Goal: Obtain resource: Download file/media

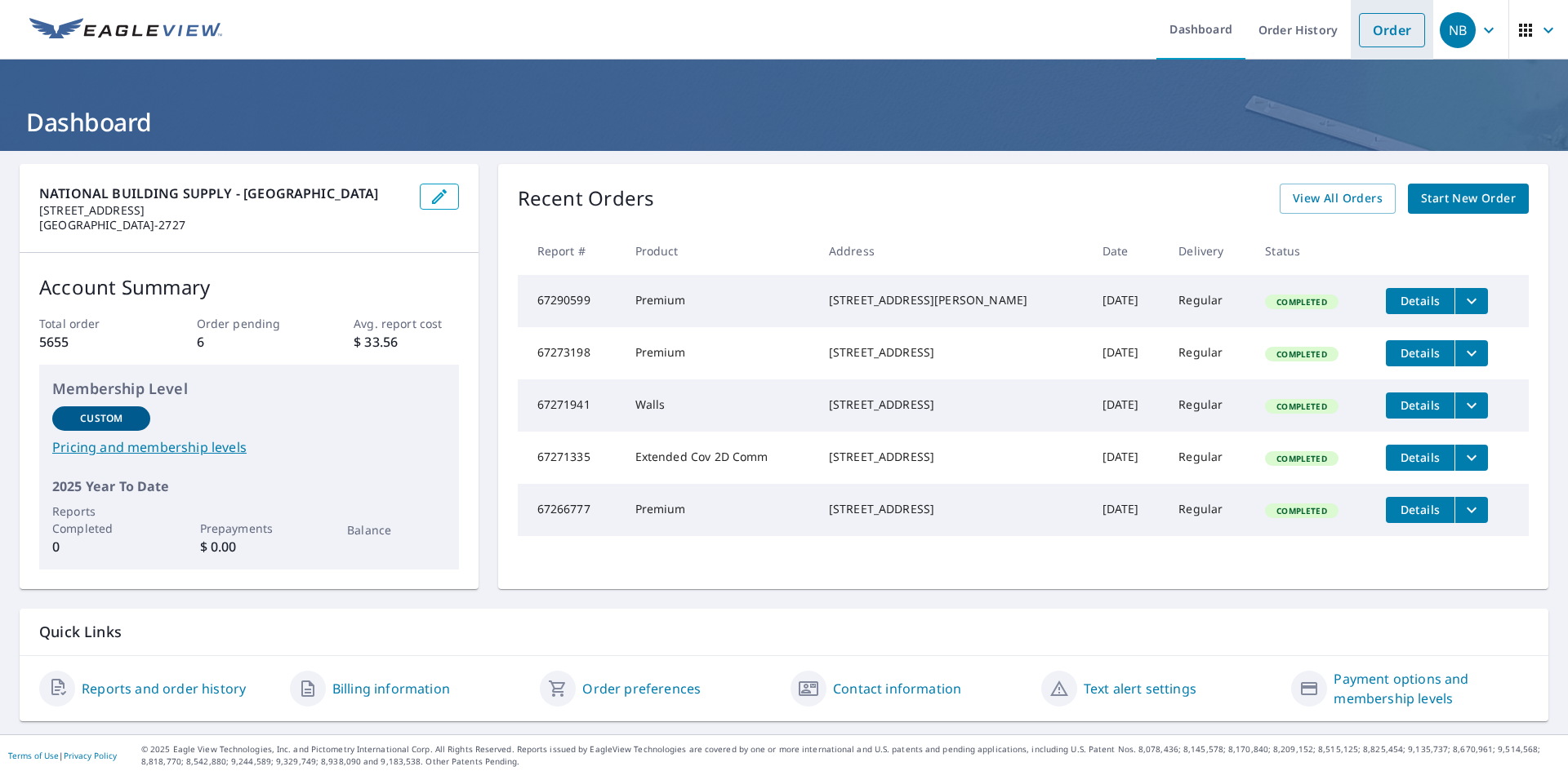
click at [1397, 27] on link "Order" at bounding box center [1391, 30] width 66 height 34
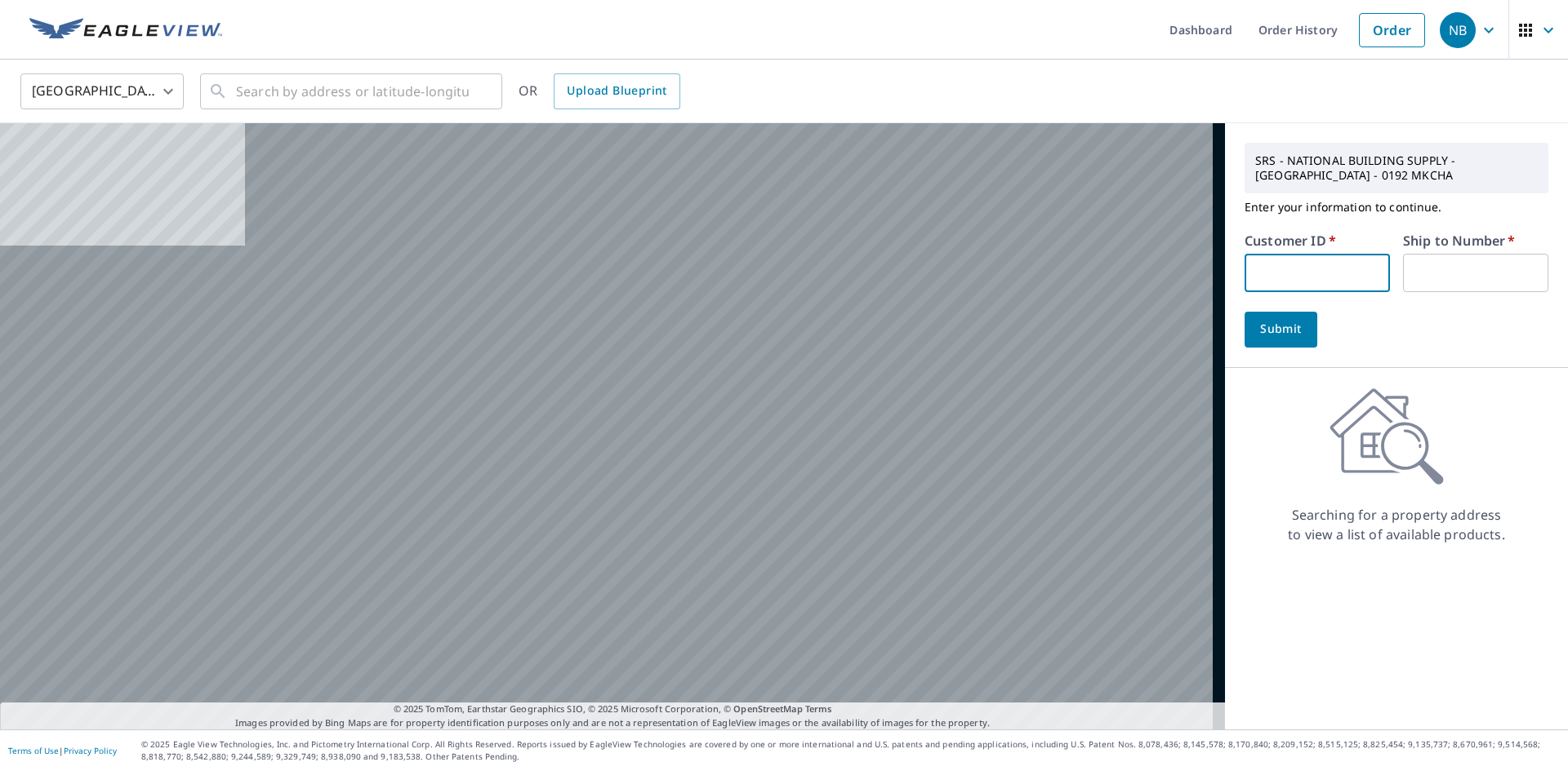
click at [1278, 284] on input "text" at bounding box center [1317, 273] width 146 height 38
type input "tig01"
click at [1439, 267] on input "text" at bounding box center [1475, 273] width 146 height 38
type input "1"
click at [382, 88] on input "text" at bounding box center [352, 91] width 232 height 46
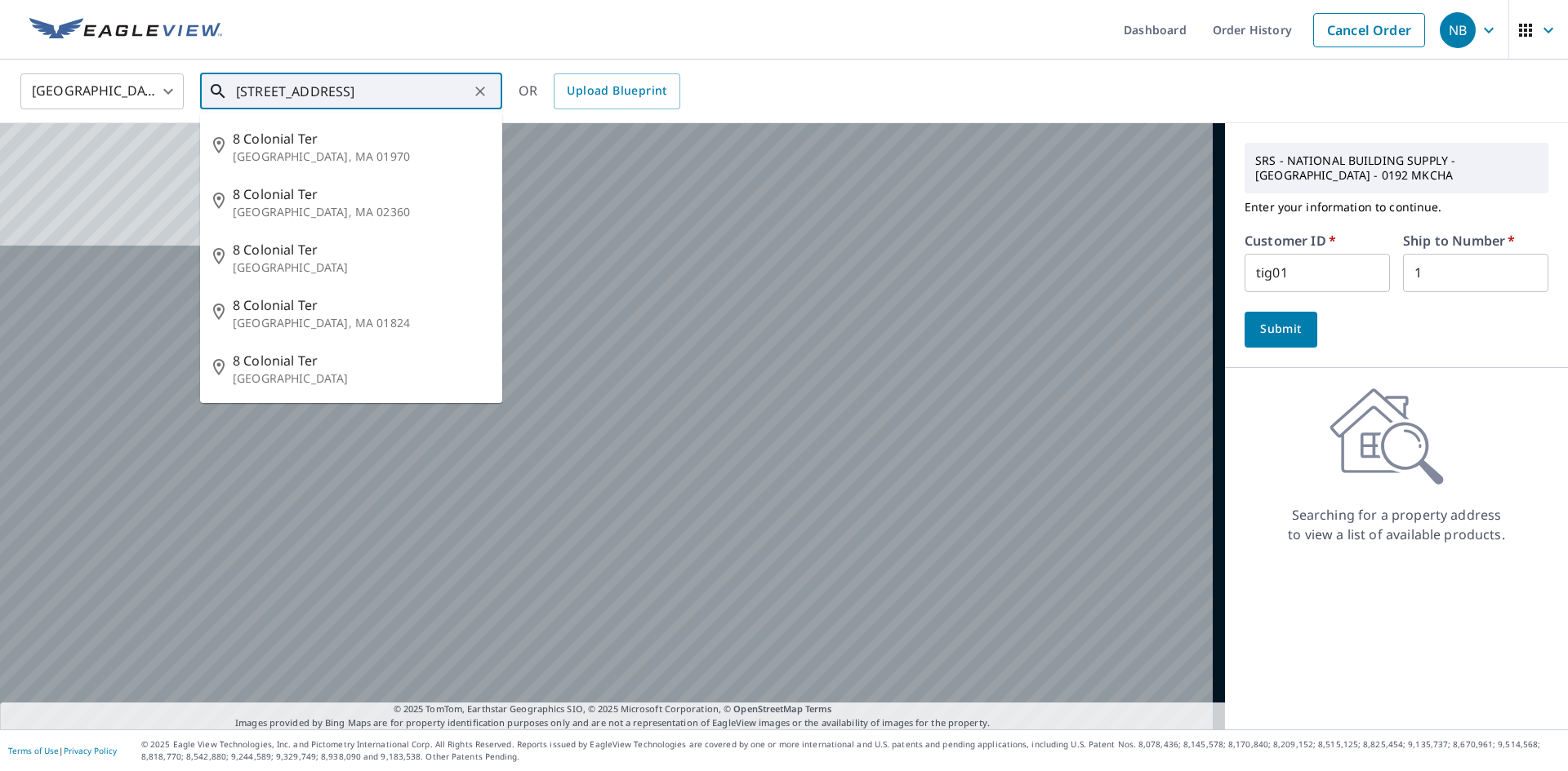
click at [404, 92] on input "[STREET_ADDRESS]" at bounding box center [352, 91] width 232 height 46
click at [338, 367] on span "8 Colonial Ter" at bounding box center [360, 361] width 256 height 20
type input "[STREET_ADDRESS]"
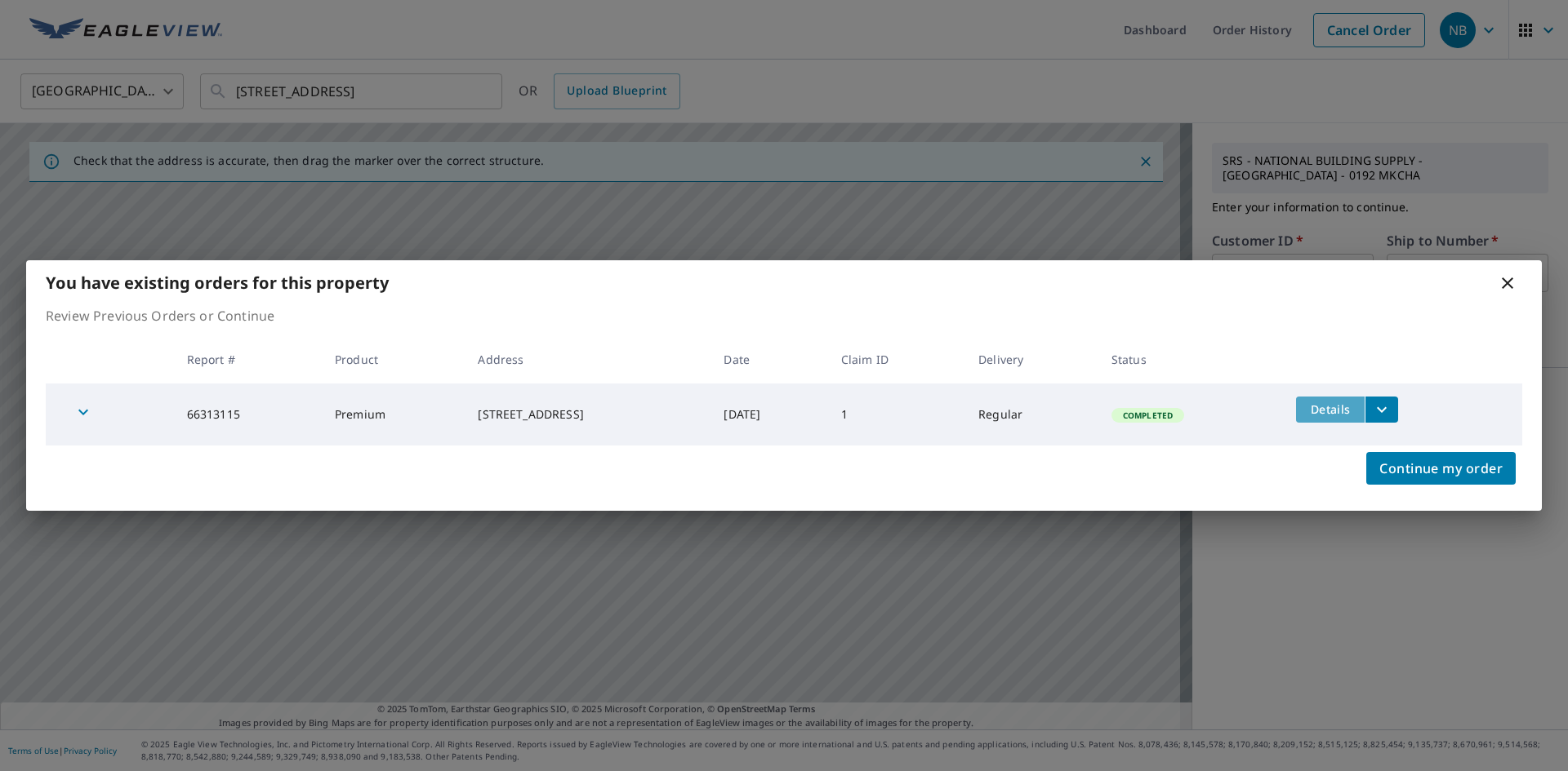
click at [1355, 410] on span "Details" at bounding box center [1329, 409] width 49 height 15
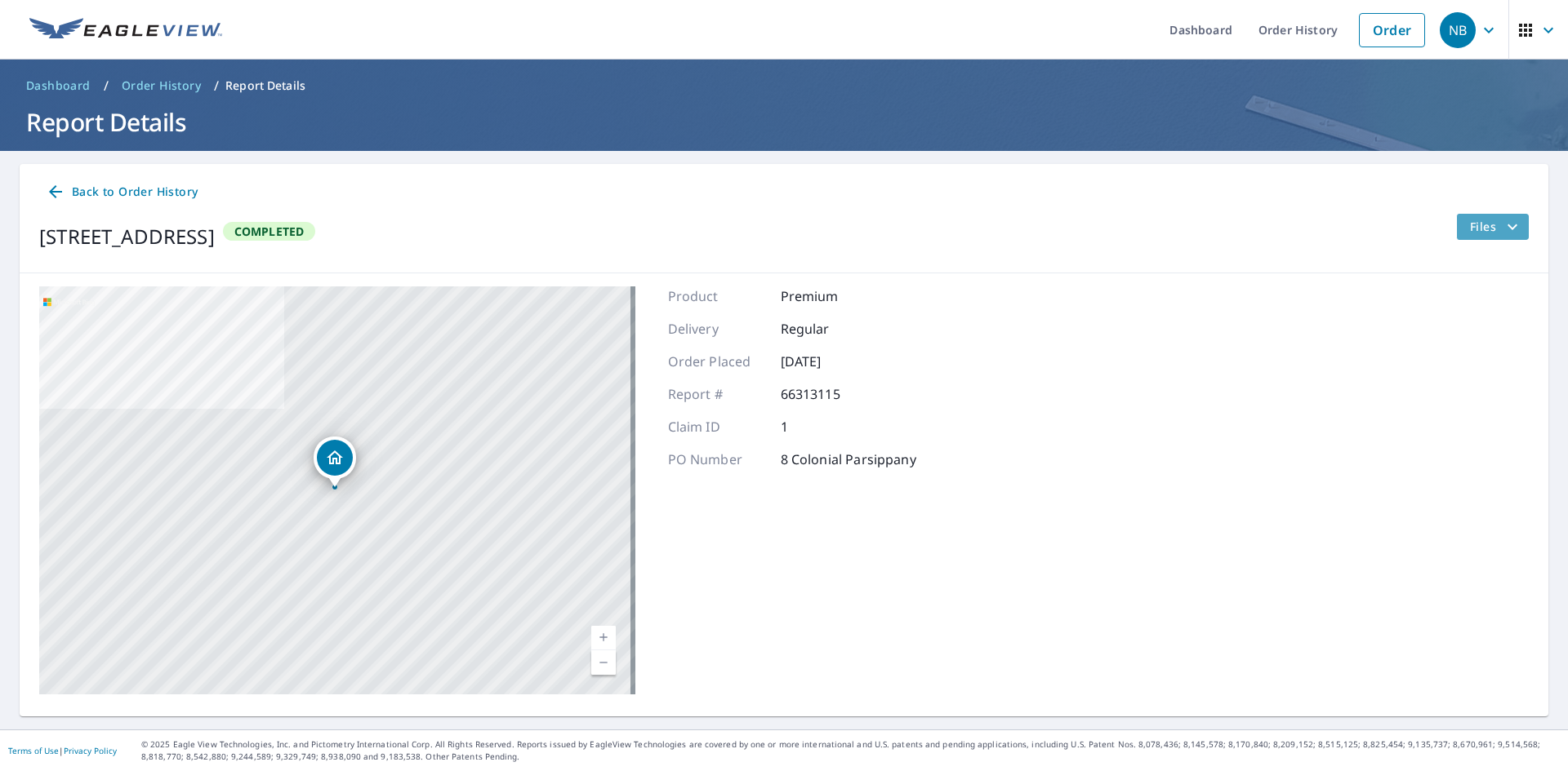
click at [1471, 214] on button "Files" at bounding box center [1492, 227] width 72 height 26
click at [1470, 221] on span "Files" at bounding box center [1496, 227] width 52 height 20
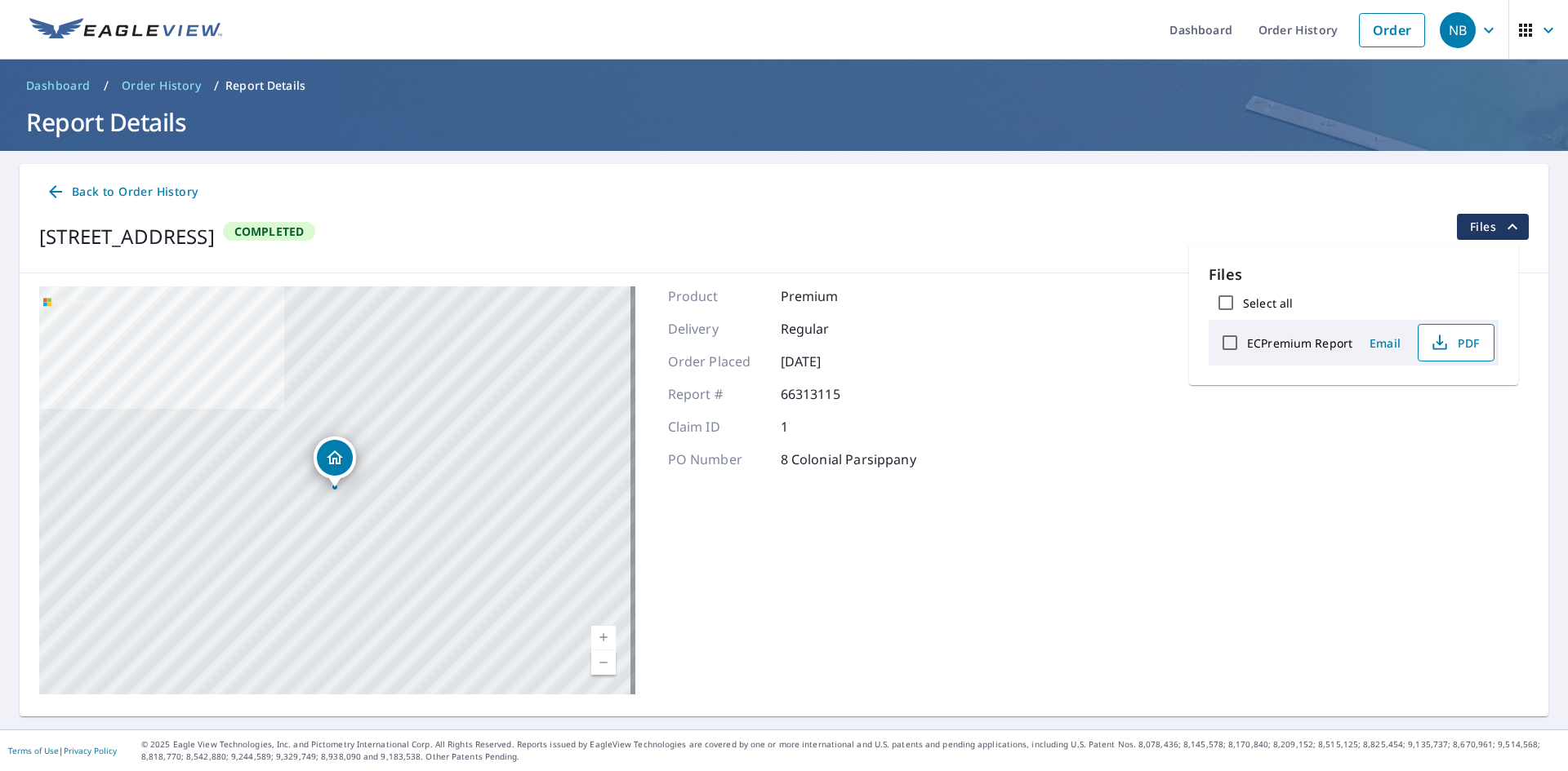
click at [1426, 358] on button "PDF" at bounding box center [1456, 342] width 77 height 37
